Goal: Contribute content: Add original content to the website for others to see

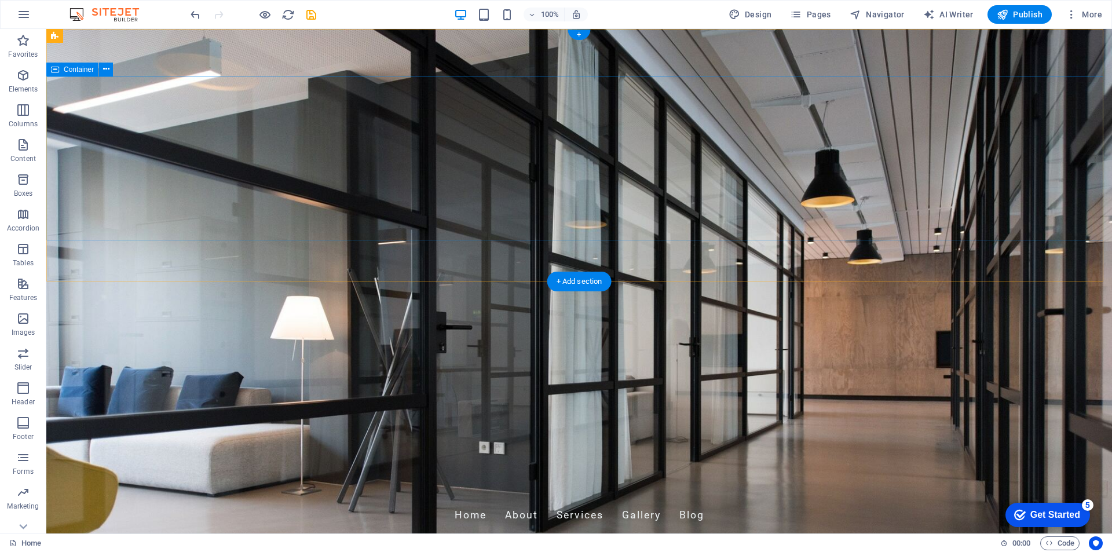
scroll to position [58, 0]
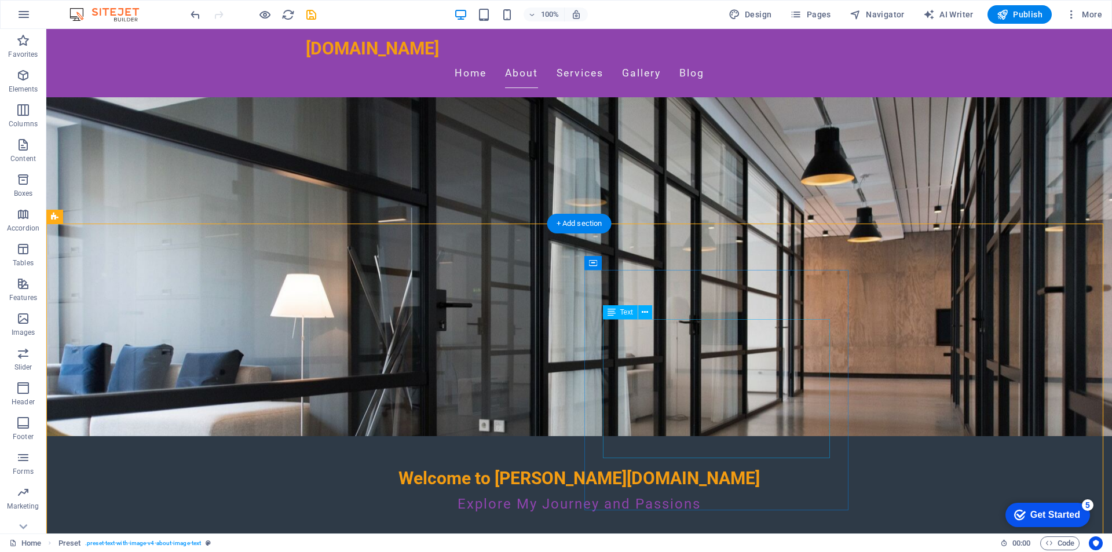
scroll to position [116, 0]
